Goal: Find specific page/section: Find specific page/section

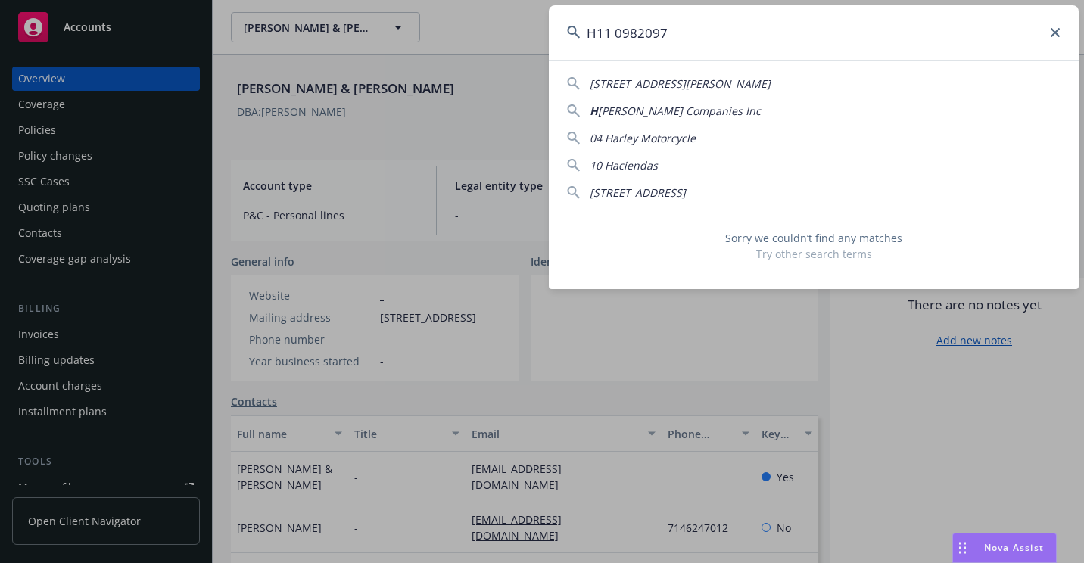
click at [576, 52] on input "H11 0982097" at bounding box center [814, 32] width 530 height 55
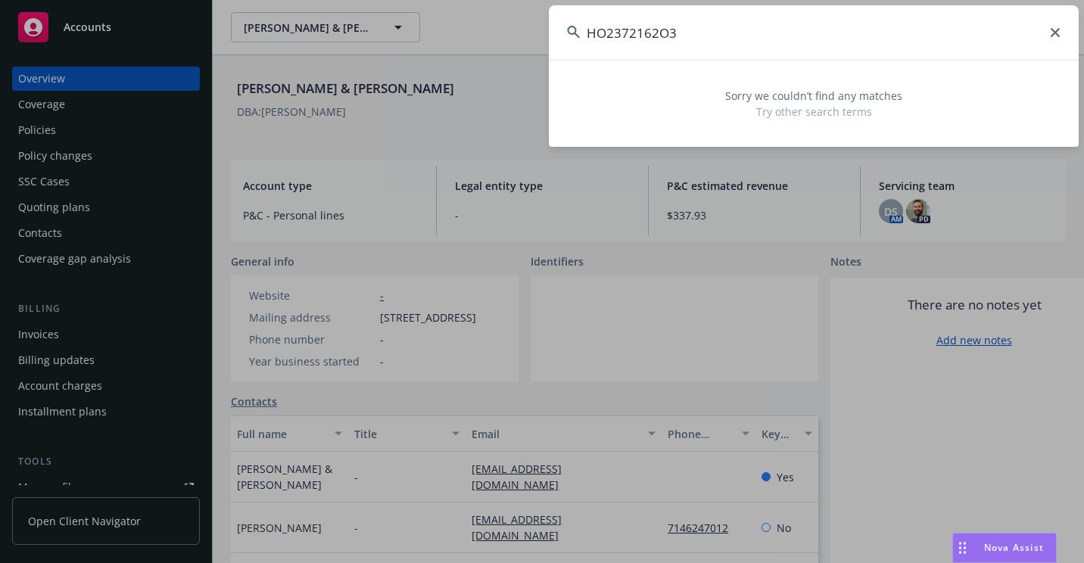
drag, startPoint x: 782, startPoint y: 43, endPoint x: 568, endPoint y: 73, distance: 216.4
click at [564, 80] on div "HO2372162O3 Sorry we couldn’t find any matches Try other search terms" at bounding box center [814, 76] width 530 height 142
paste input "1511081704"
drag, startPoint x: 650, startPoint y: 36, endPoint x: 674, endPoint y: 39, distance: 24.5
click at [674, 39] on input "1511081704" at bounding box center [814, 32] width 530 height 55
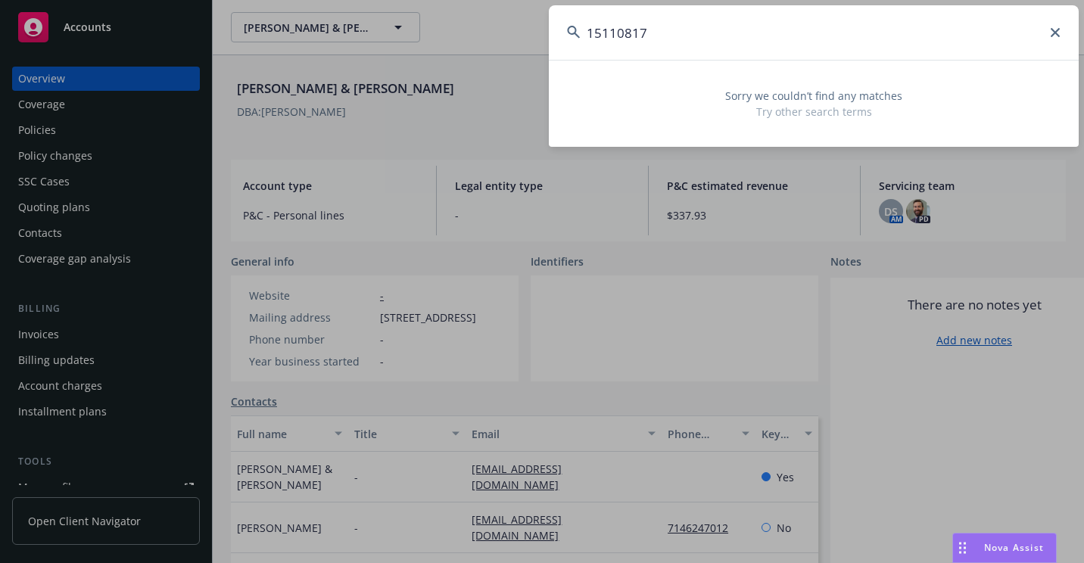
drag, startPoint x: 576, startPoint y: 60, endPoint x: 385, endPoint y: 83, distance: 193.0
click at [385, 83] on div "15110817 Sorry we couldn’t find any matches Try other search terms" at bounding box center [542, 281] width 1084 height 563
paste input "9910-58-48"
type input "9910-58-48"
